Goal: Task Accomplishment & Management: Use online tool/utility

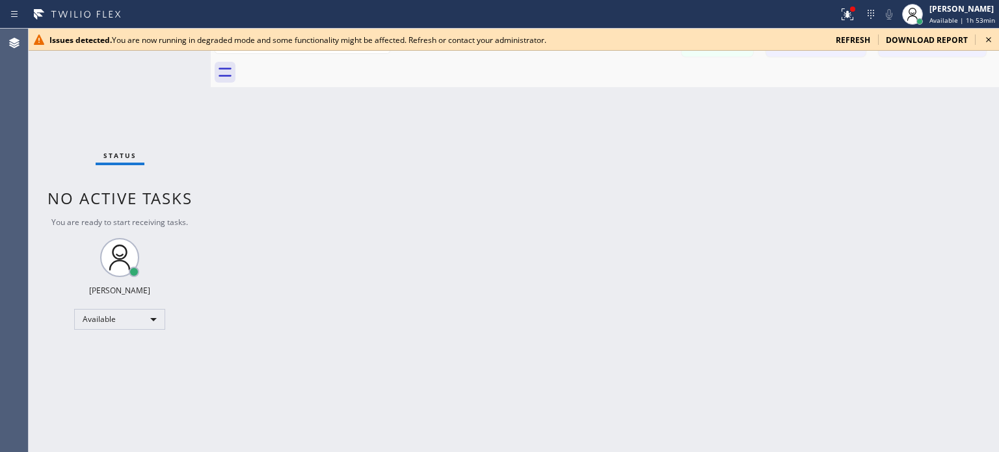
click at [867, 37] on span "refresh" at bounding box center [853, 39] width 34 height 11
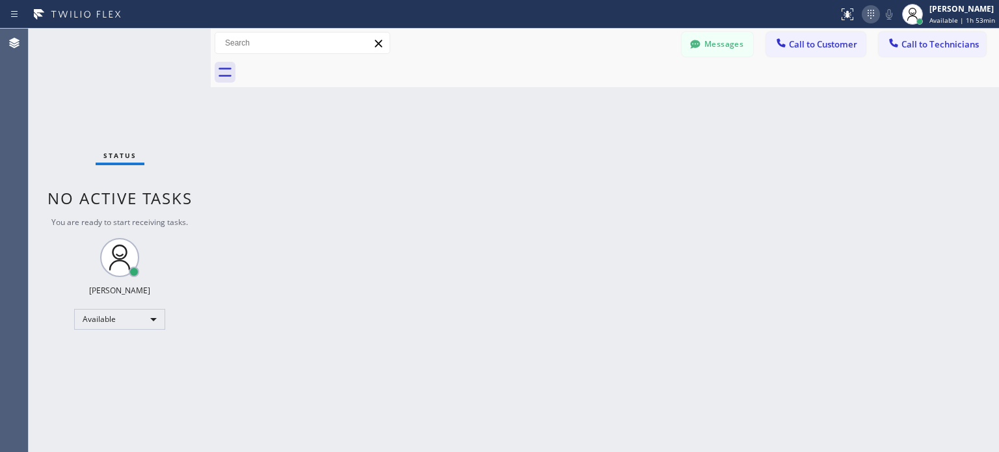
click at [865, 15] on icon at bounding box center [871, 15] width 16 height 16
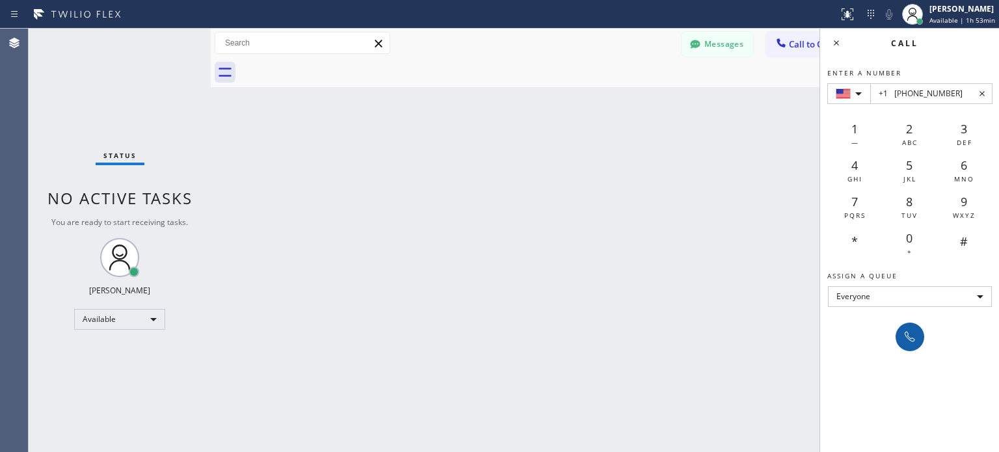
type input "+1 [PHONE_NUMBER]"
drag, startPoint x: 905, startPoint y: 335, endPoint x: 411, endPoint y: 68, distance: 561.1
click at [905, 334] on icon at bounding box center [910, 337] width 16 height 16
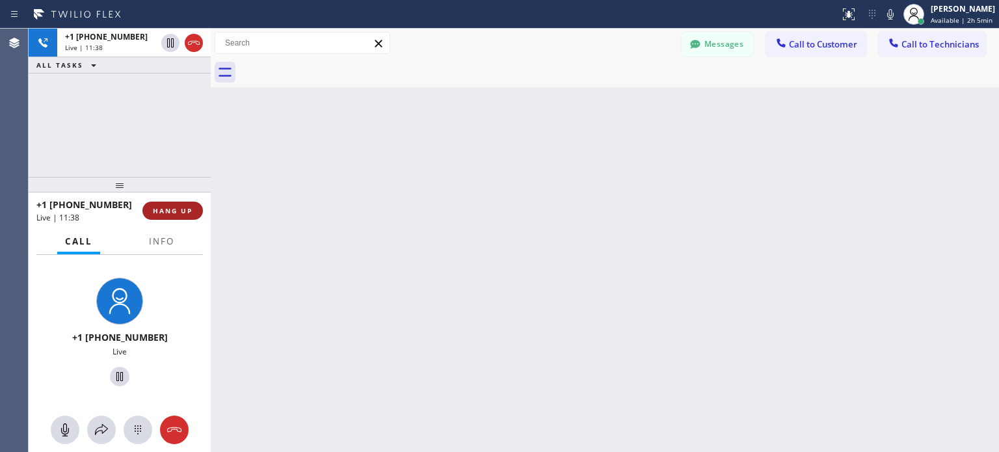
click at [181, 210] on span "HANG UP" at bounding box center [173, 210] width 40 height 9
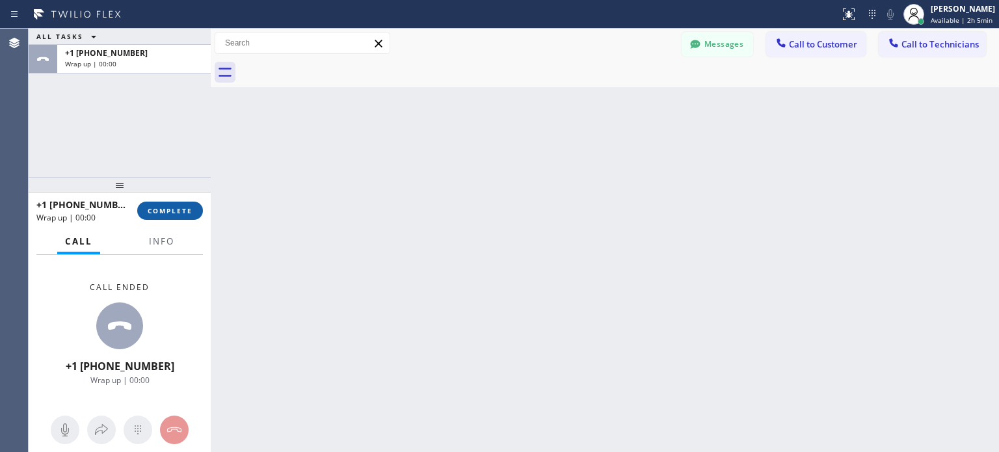
click at [180, 211] on span "COMPLETE" at bounding box center [170, 210] width 45 height 9
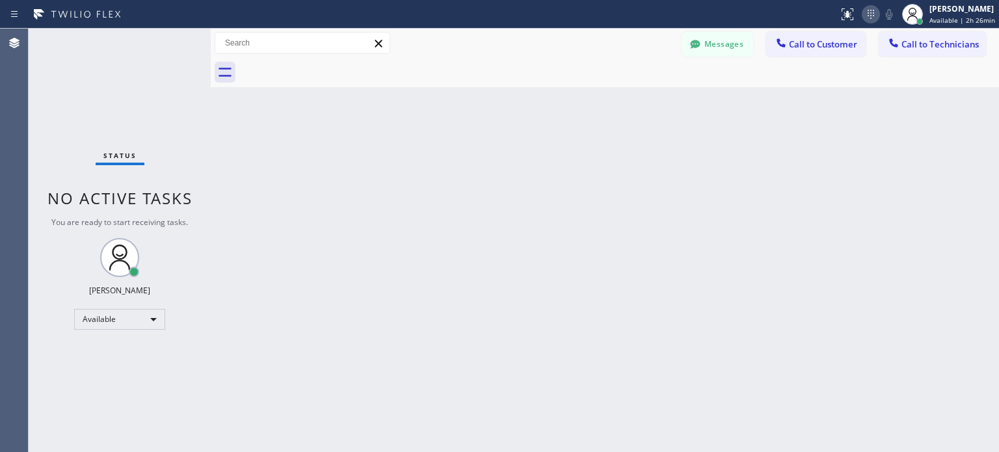
click at [869, 15] on icon at bounding box center [871, 14] width 7 height 9
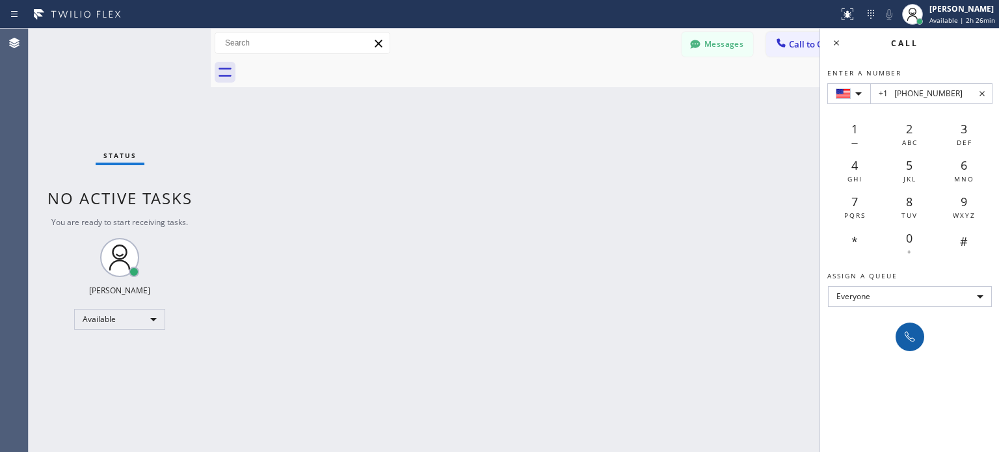
type input "+1 [PHONE_NUMBER]"
click at [908, 325] on button at bounding box center [910, 337] width 29 height 29
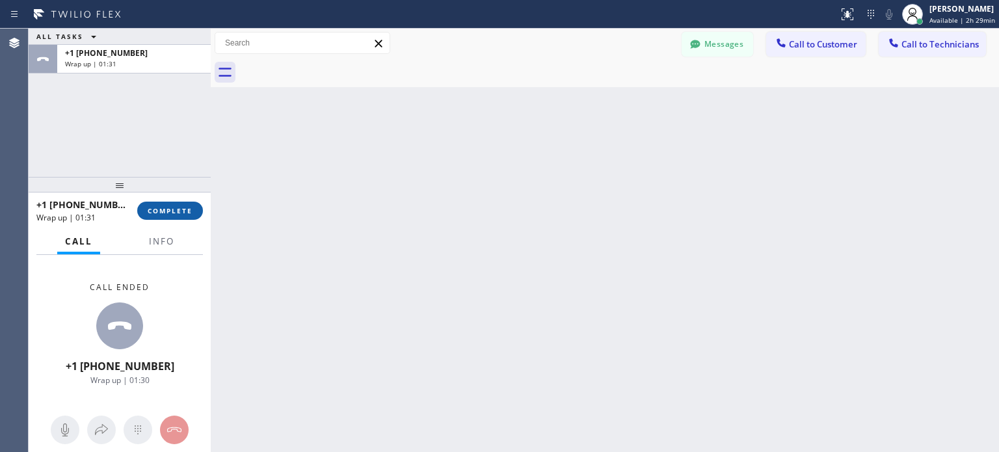
click at [187, 211] on span "COMPLETE" at bounding box center [170, 210] width 45 height 9
click at [871, 15] on icon at bounding box center [871, 15] width 16 height 16
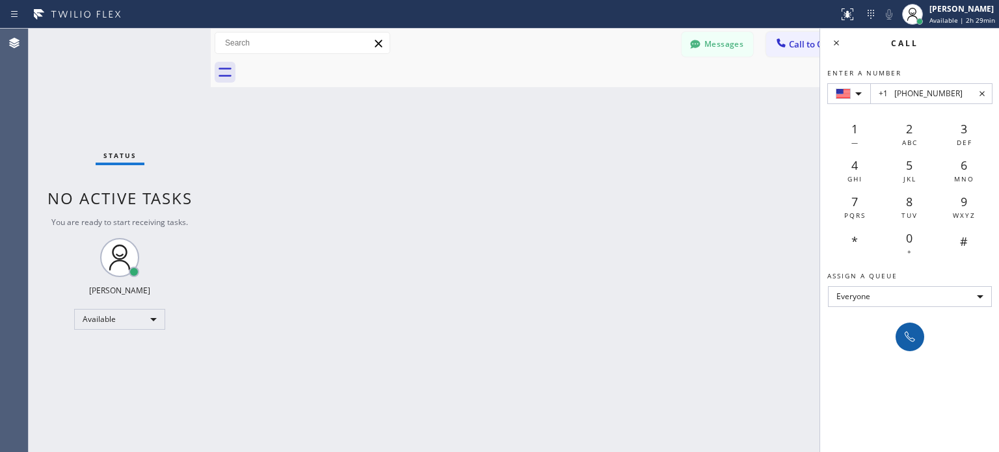
type input "+1 [PHONE_NUMBER]"
click at [911, 329] on icon at bounding box center [910, 337] width 16 height 16
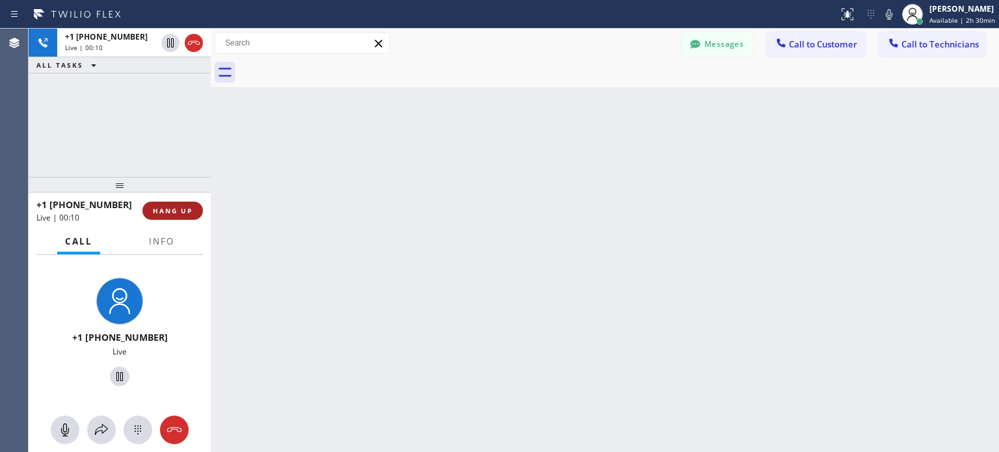
click at [170, 206] on span "HANG UP" at bounding box center [173, 210] width 40 height 9
click at [177, 208] on span "HANG UP" at bounding box center [173, 210] width 40 height 9
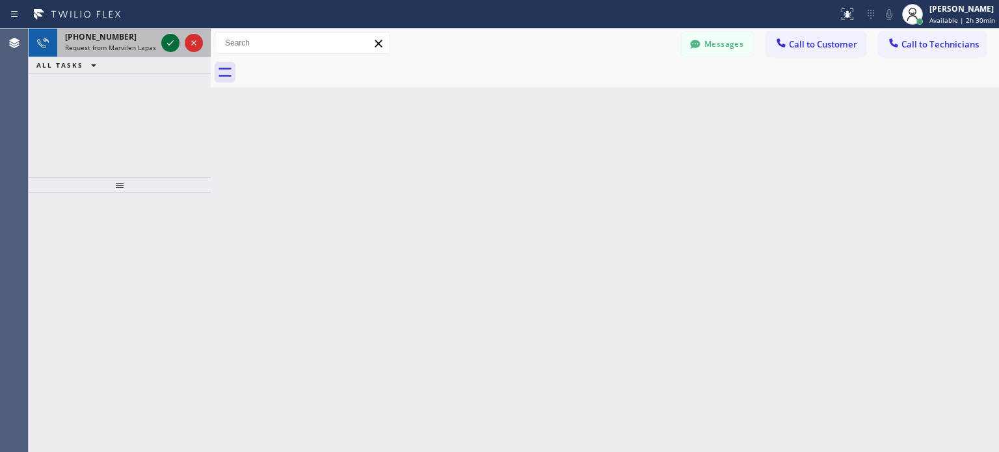
click at [167, 47] on icon at bounding box center [171, 43] width 16 height 16
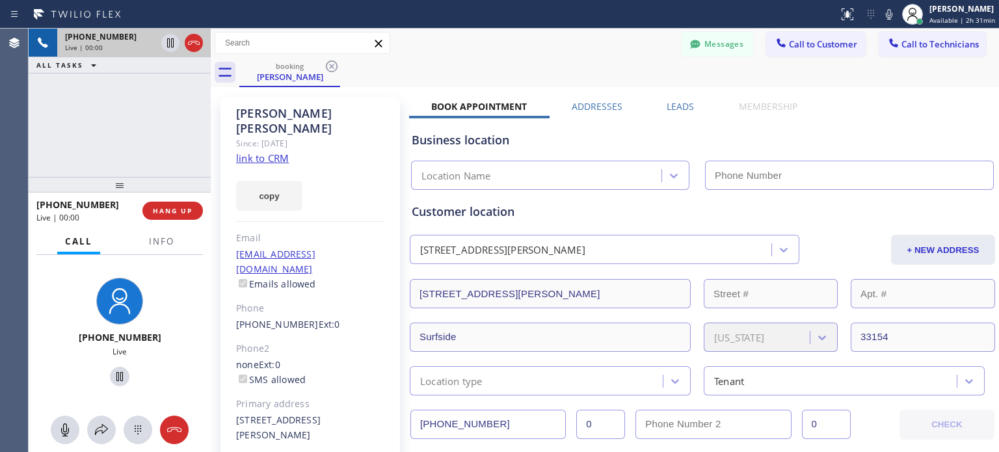
type input "[PHONE_NUMBER]"
click at [189, 212] on span "HANG UP" at bounding box center [173, 210] width 40 height 9
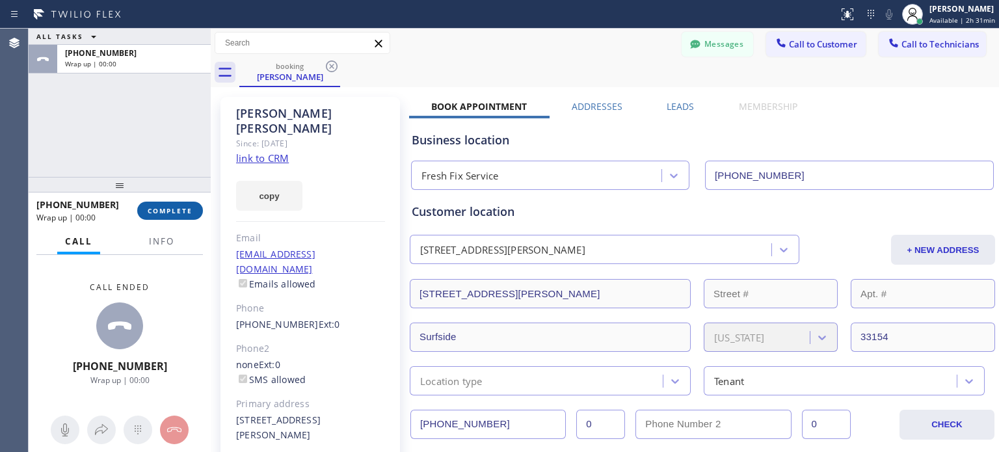
click at [172, 208] on span "COMPLETE" at bounding box center [170, 210] width 45 height 9
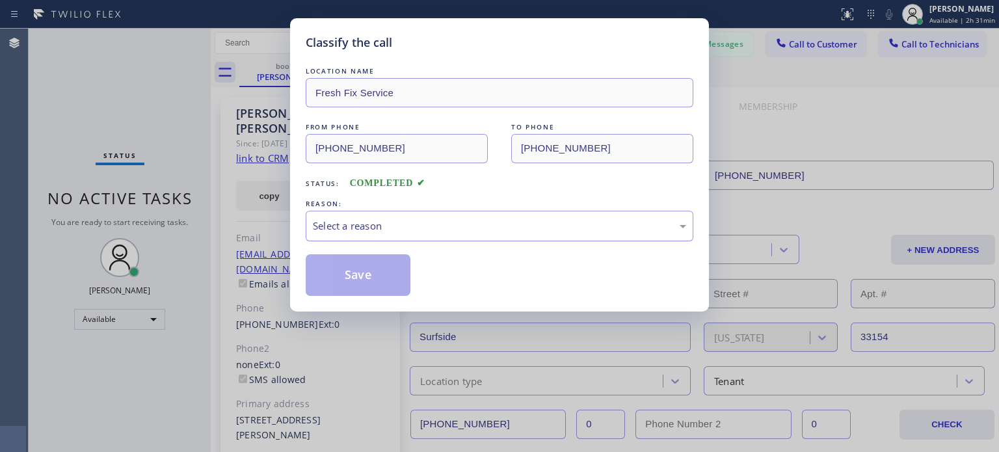
click at [427, 236] on div "Select a reason" at bounding box center [500, 226] width 388 height 31
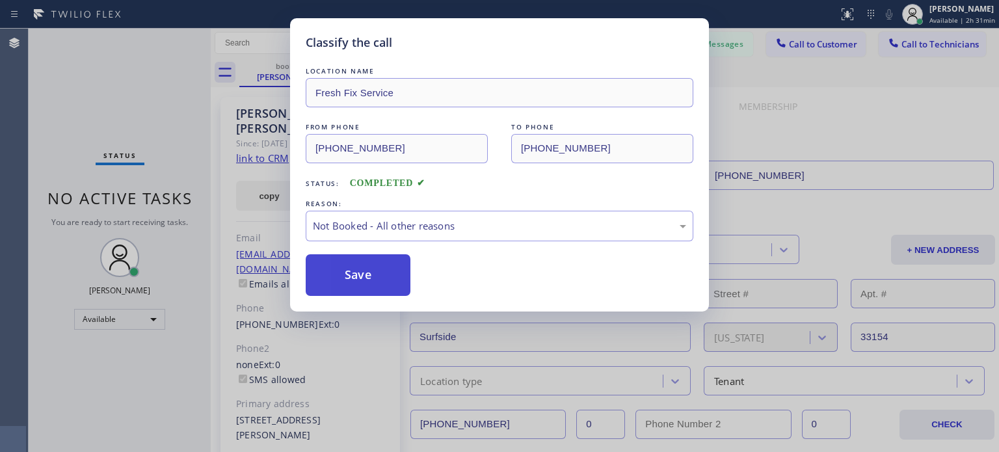
click at [393, 272] on button "Save" at bounding box center [358, 275] width 105 height 42
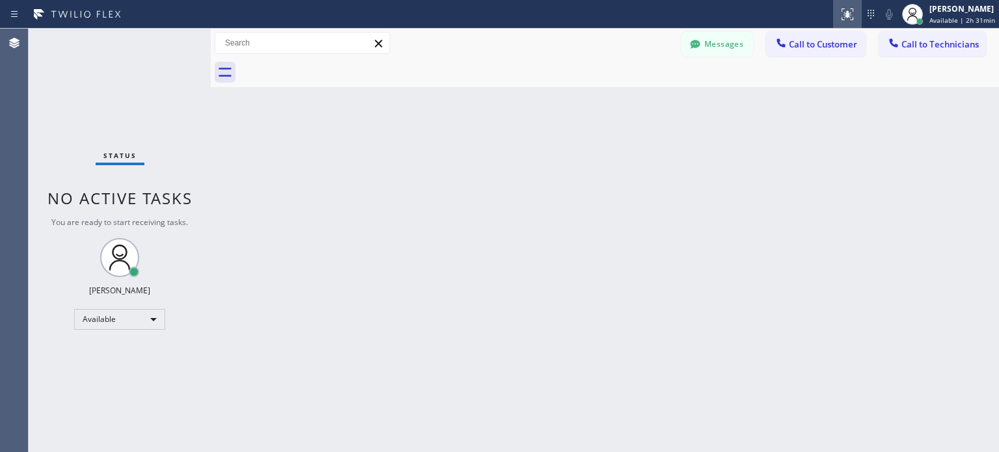
drag, startPoint x: 739, startPoint y: 239, endPoint x: 846, endPoint y: 10, distance: 252.6
click at [739, 239] on div "Back to Dashboard Change Sender ID Customers Technicians VK [PERSON_NAME] [DATE…" at bounding box center [605, 240] width 788 height 423
click at [873, 14] on icon at bounding box center [871, 15] width 16 height 16
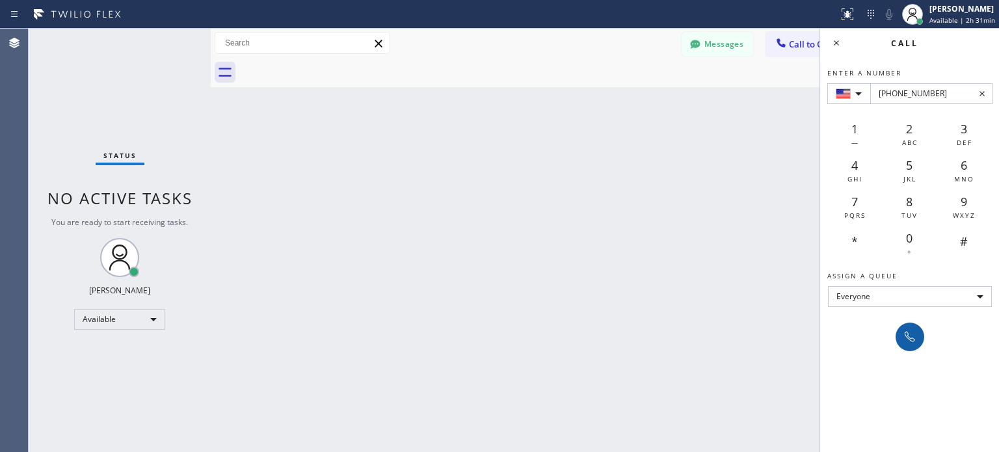
type input "[PHONE_NUMBER]"
click at [908, 332] on icon at bounding box center [910, 337] width 16 height 16
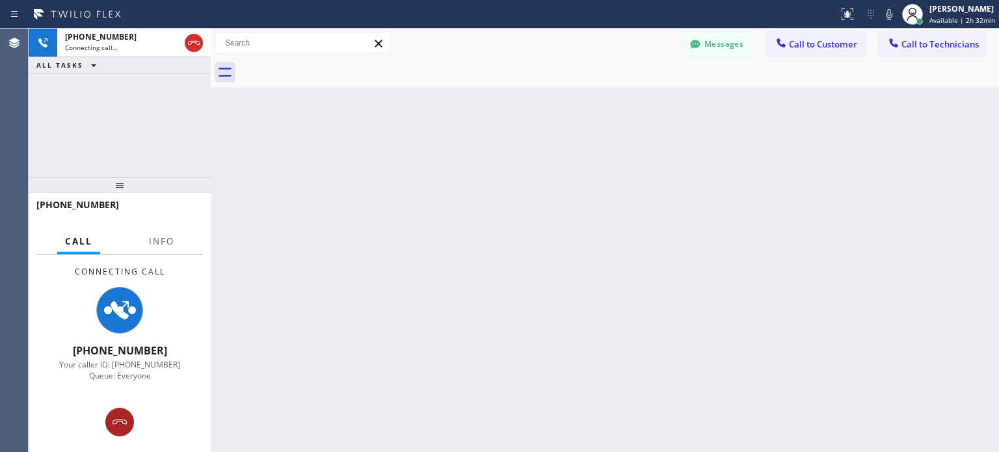
click at [127, 412] on button at bounding box center [119, 422] width 29 height 29
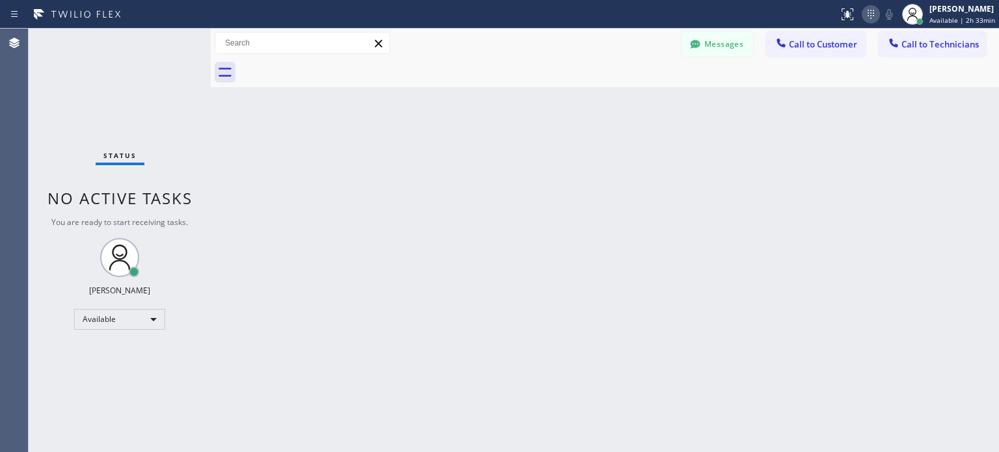
click at [874, 7] on icon at bounding box center [871, 15] width 16 height 16
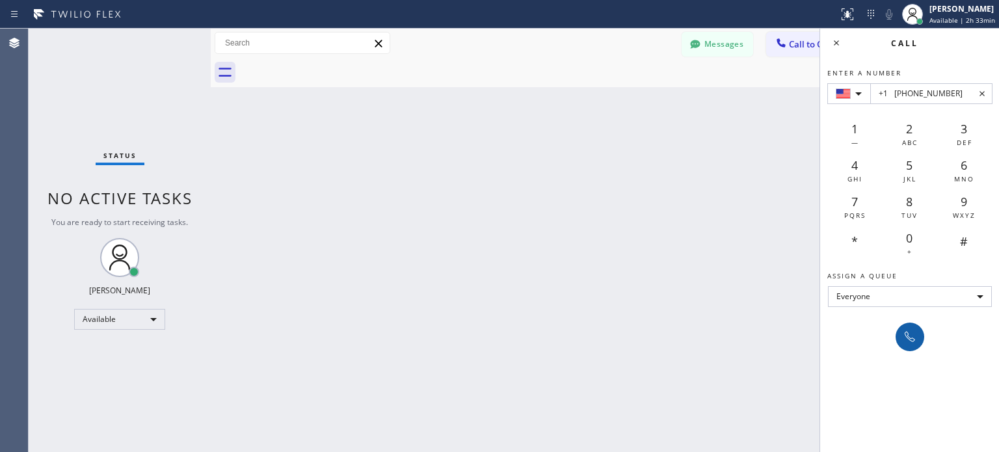
type input "+1 [PHONE_NUMBER]"
click at [913, 329] on icon at bounding box center [910, 337] width 16 height 16
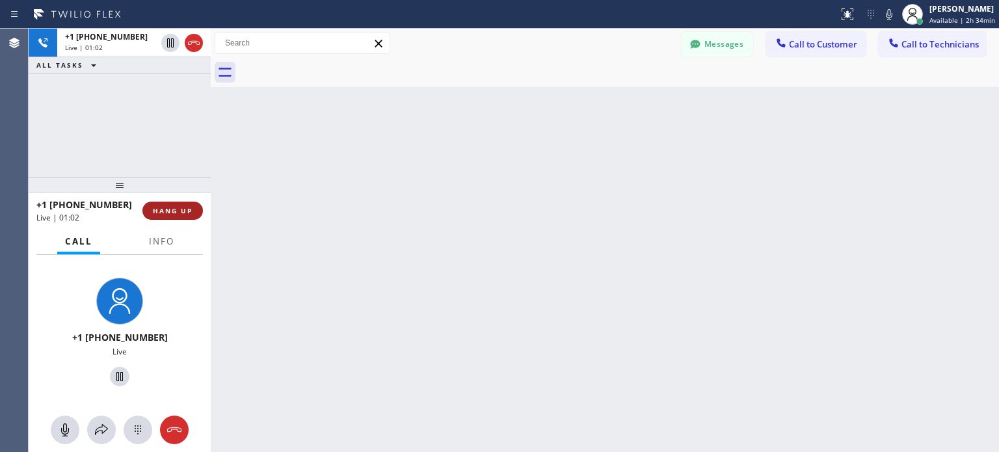
click at [169, 202] on button "HANG UP" at bounding box center [172, 211] width 60 height 18
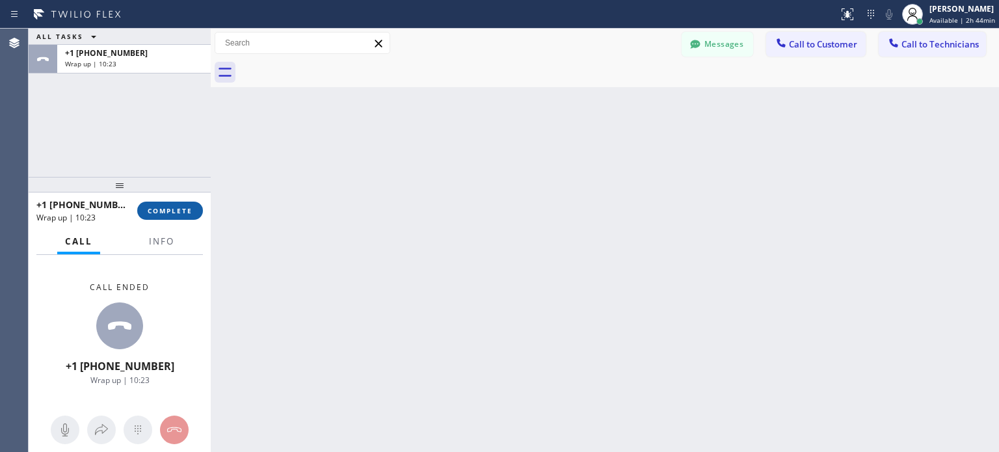
click at [184, 214] on span "COMPLETE" at bounding box center [170, 210] width 45 height 9
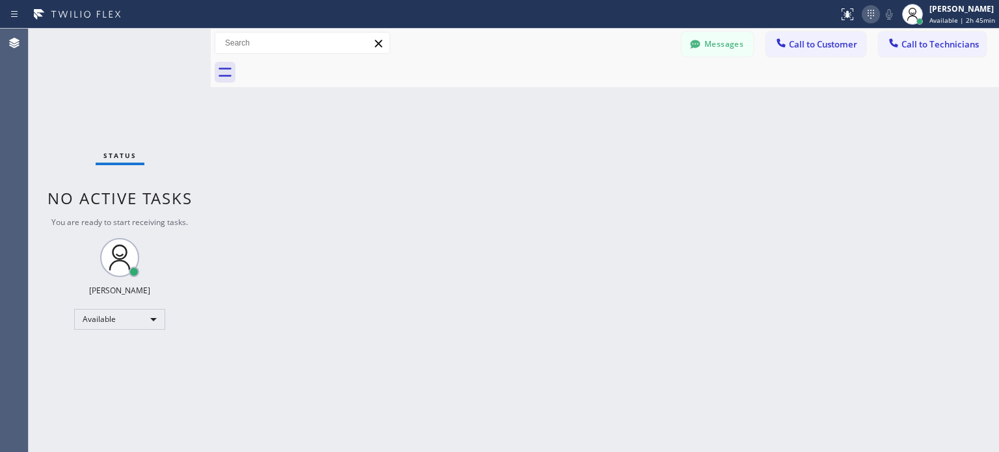
click at [871, 14] on icon at bounding box center [871, 15] width 16 height 16
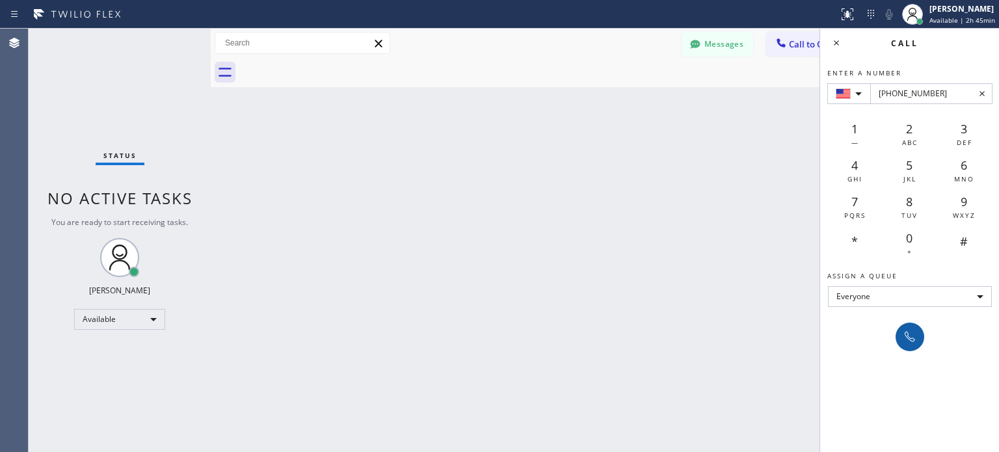
type input "[PHONE_NUMBER]"
click at [921, 340] on button at bounding box center [910, 337] width 29 height 29
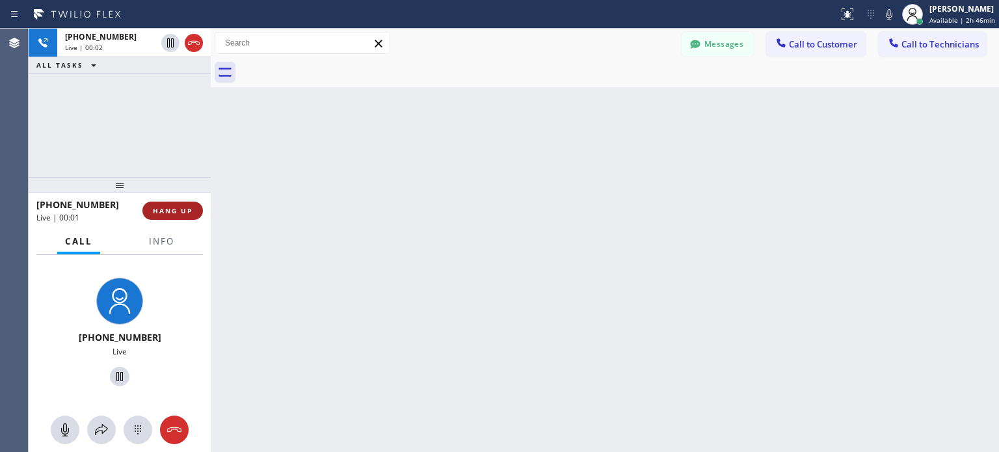
click at [180, 206] on span "HANG UP" at bounding box center [173, 210] width 40 height 9
click at [184, 210] on span "HANG UP" at bounding box center [173, 210] width 40 height 9
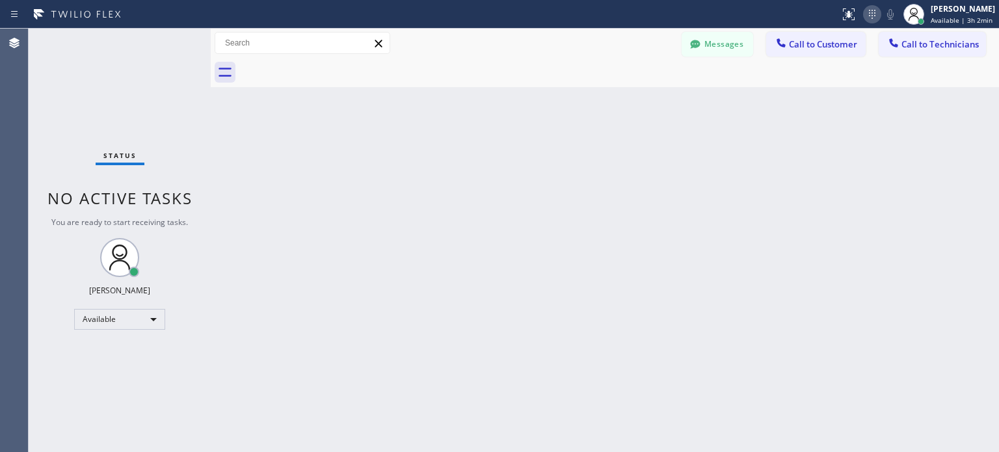
click at [867, 16] on icon at bounding box center [872, 15] width 16 height 16
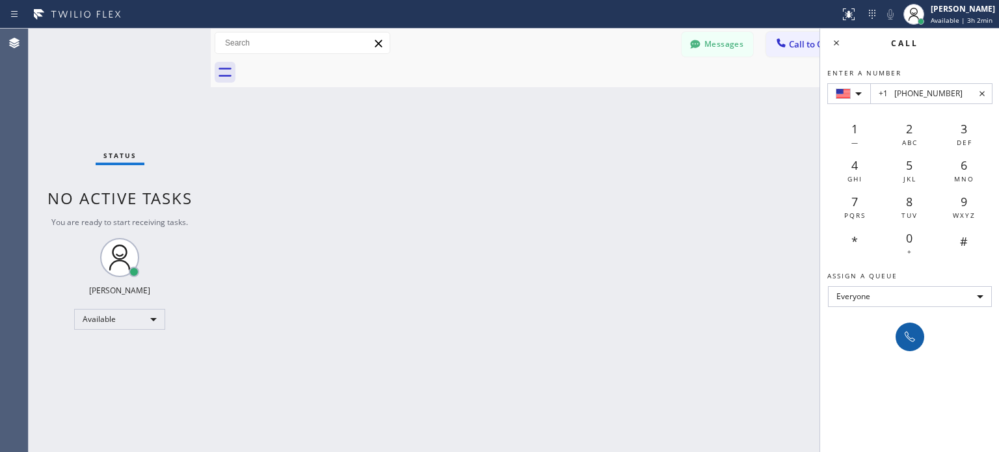
type input "+1 [PHONE_NUMBER]"
click at [919, 340] on button at bounding box center [910, 337] width 29 height 29
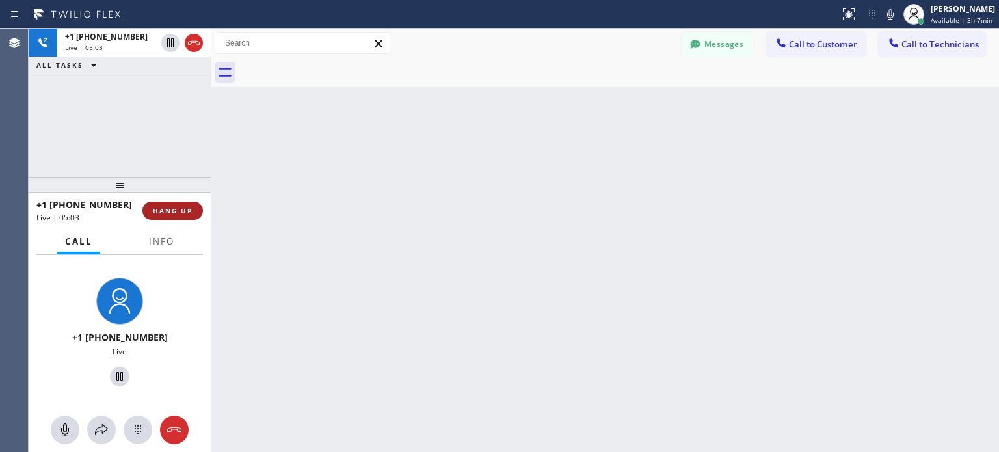
click at [188, 213] on span "HANG UP" at bounding box center [173, 210] width 40 height 9
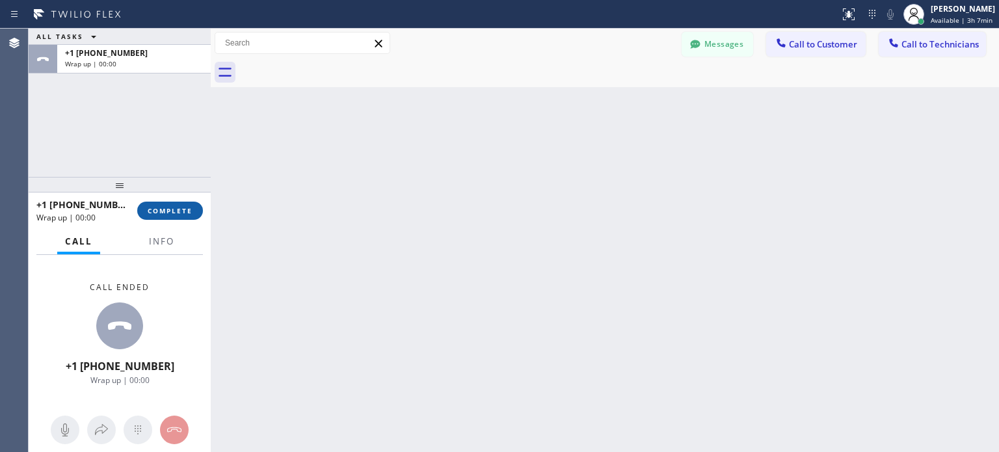
click at [176, 211] on span "COMPLETE" at bounding box center [170, 210] width 45 height 9
